Goal: Transaction & Acquisition: Book appointment/travel/reservation

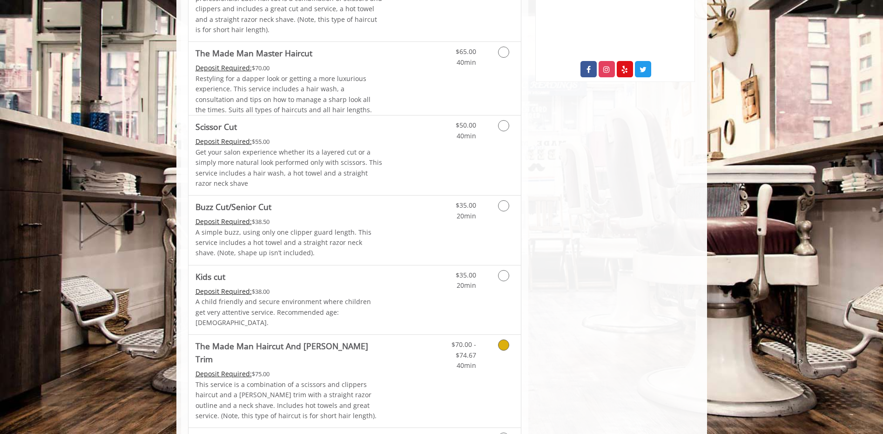
click at [333, 369] on div "Deposit Required: $75.00" at bounding box center [289, 374] width 187 height 10
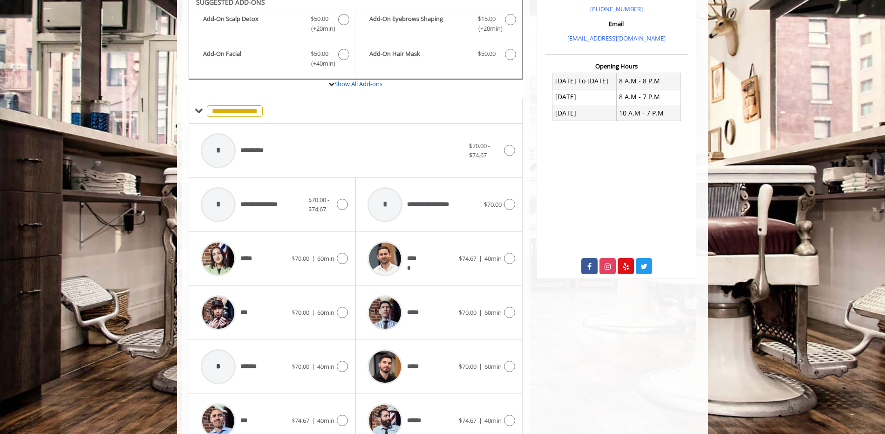
scroll to position [307, 0]
click at [425, 361] on span "*****" at bounding box center [417, 366] width 20 height 10
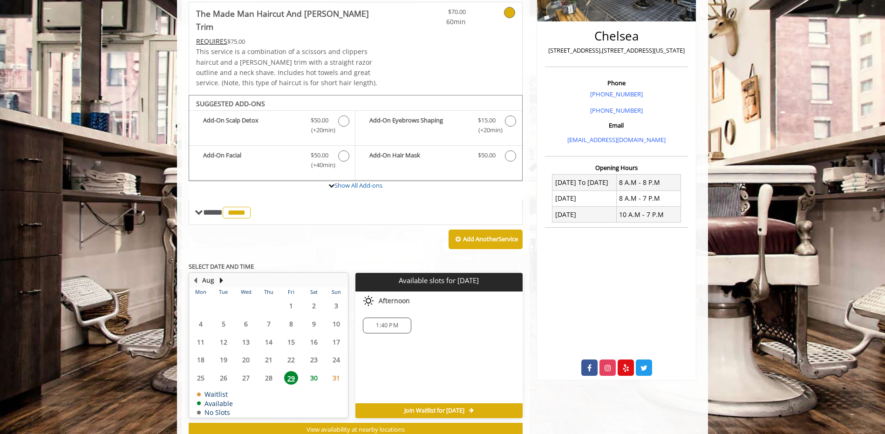
scroll to position [223, 0]
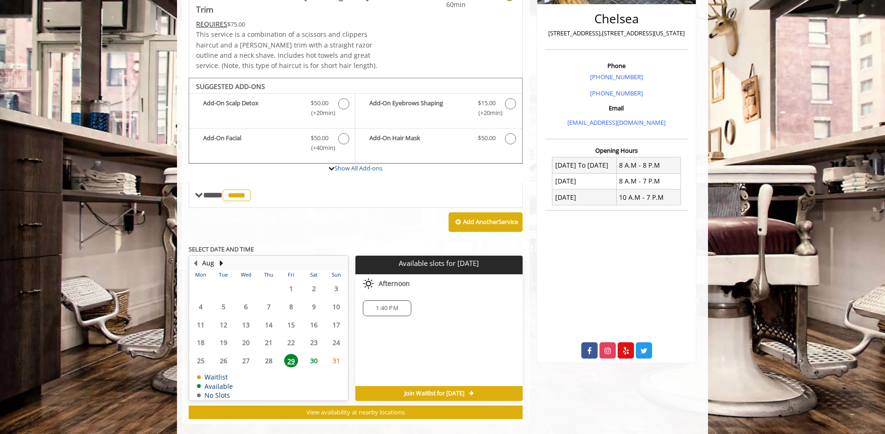
click at [381, 305] on span "1:40 PM" at bounding box center [387, 308] width 22 height 7
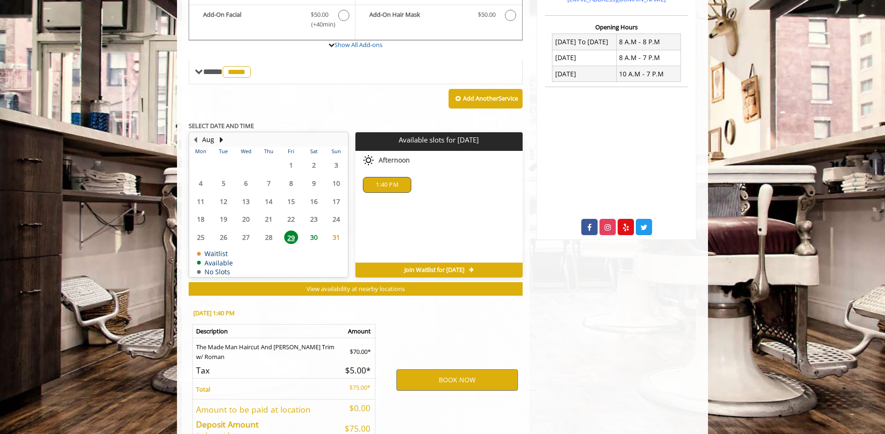
scroll to position [391, 0]
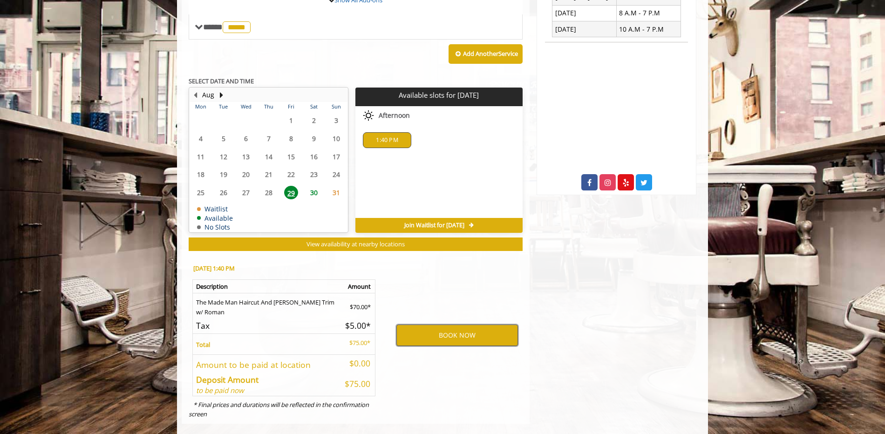
click at [444, 325] on button "BOOK NOW" at bounding box center [457, 335] width 122 height 21
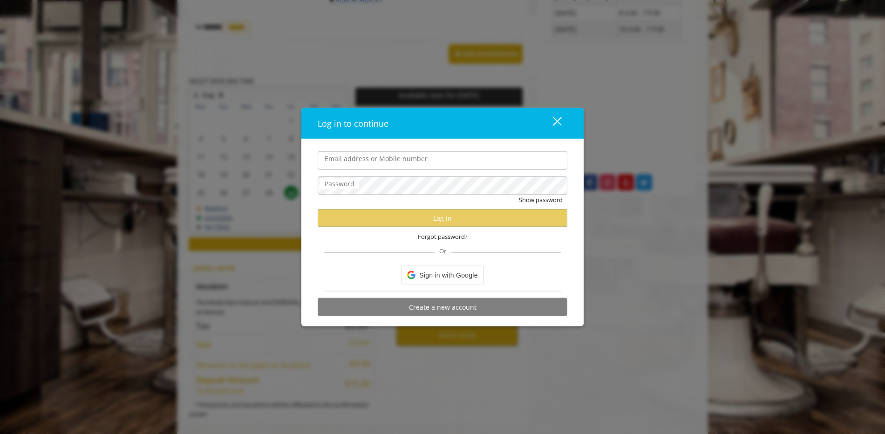
click at [398, 163] on input "Email address or Mobile number" at bounding box center [443, 160] width 250 height 19
click at [398, 163] on input "*******" at bounding box center [443, 160] width 250 height 19
type input "**********"
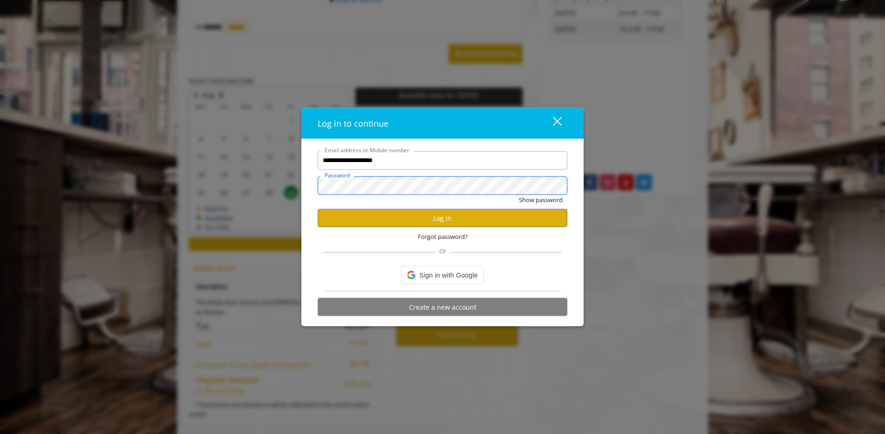
click at [519, 195] on button "Show password" at bounding box center [541, 200] width 44 height 10
click at [521, 195] on button "Hide password" at bounding box center [541, 200] width 41 height 10
click at [519, 195] on button "Show password" at bounding box center [541, 200] width 44 height 10
click at [521, 195] on button "Hide password" at bounding box center [541, 200] width 41 height 10
click at [395, 216] on button "Log in" at bounding box center [443, 218] width 250 height 18
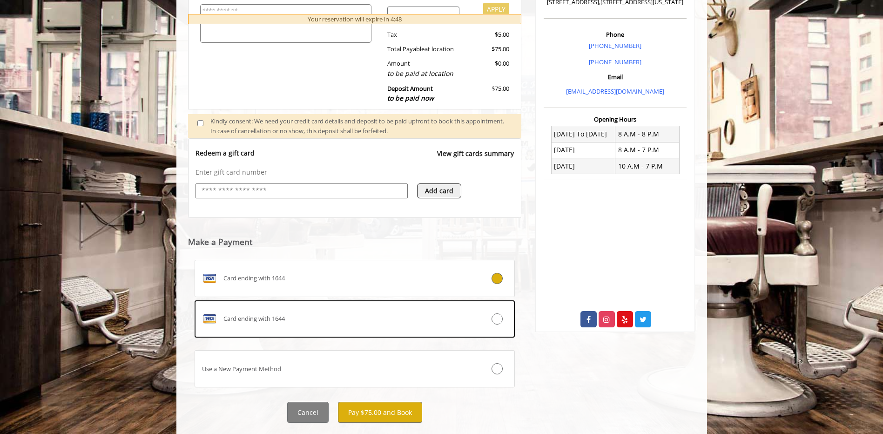
scroll to position [255, 0]
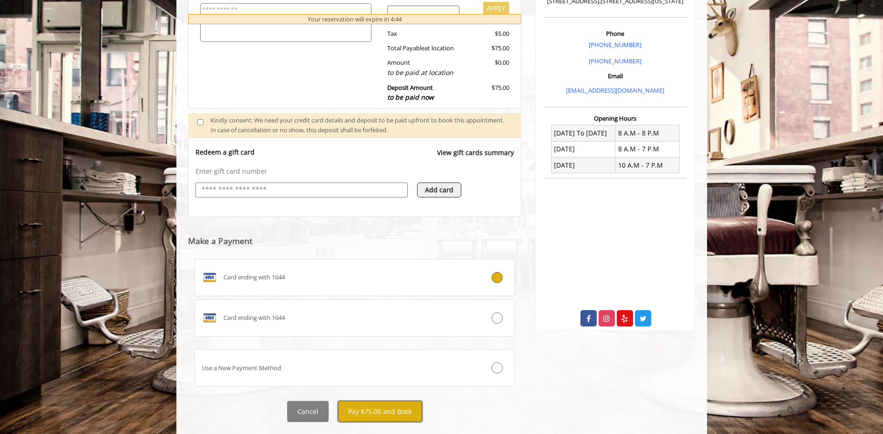
drag, startPoint x: 402, startPoint y: 407, endPoint x: 374, endPoint y: 414, distance: 29.3
click at [374, 414] on button "Pay $75.00 and Book" at bounding box center [380, 411] width 84 height 21
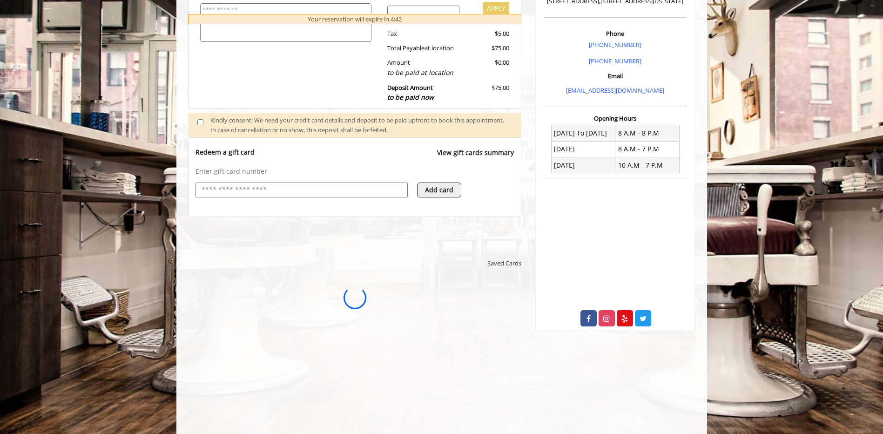
scroll to position [0, 0]
